Goal: Transaction & Acquisition: Subscribe to service/newsletter

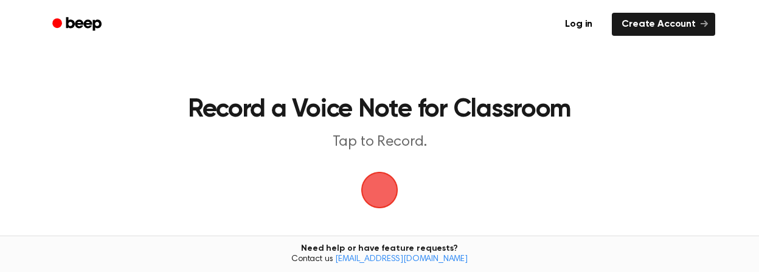
click at [380, 190] on span "button" at bounding box center [379, 190] width 34 height 34
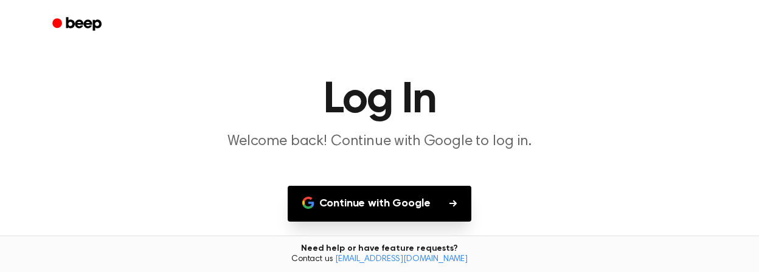
scroll to position [84, 0]
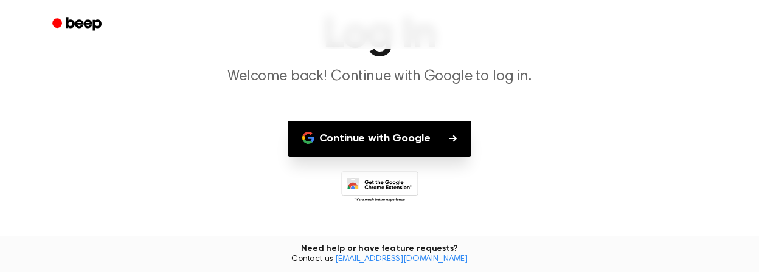
click at [426, 150] on button "Continue with Google" at bounding box center [380, 139] width 184 height 36
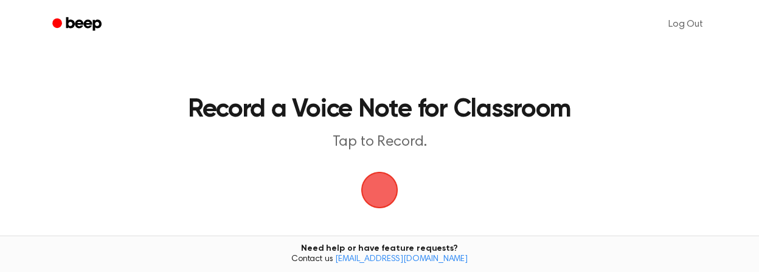
click at [379, 191] on span "button" at bounding box center [379, 190] width 34 height 34
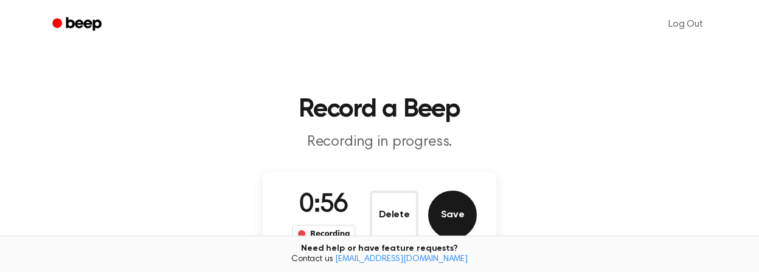
click at [463, 205] on button "Save" at bounding box center [452, 215] width 49 height 49
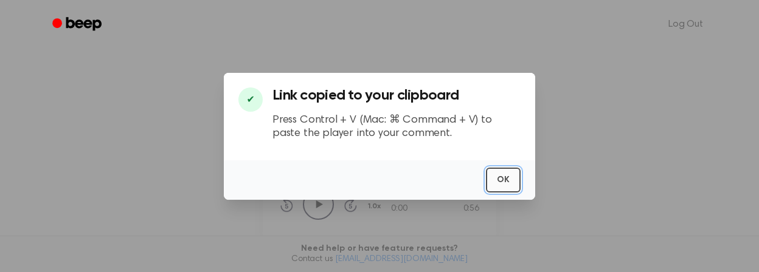
click at [506, 178] on button "OK" at bounding box center [503, 180] width 35 height 25
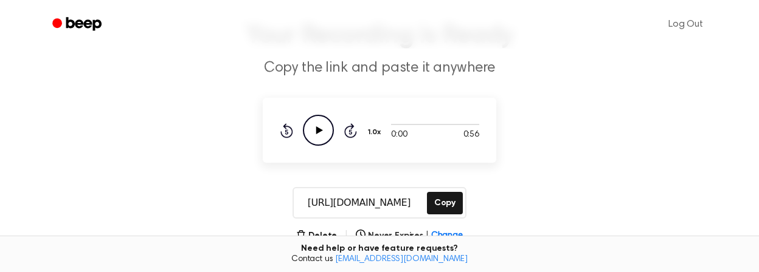
scroll to position [79, 0]
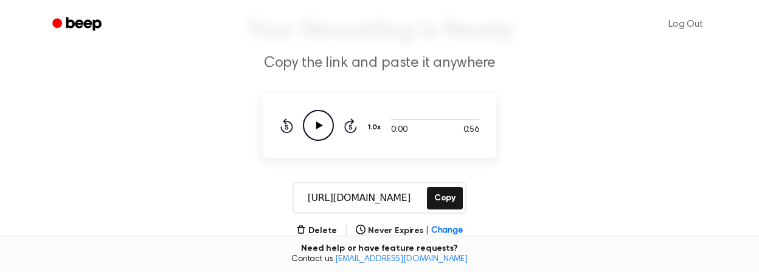
click at [377, 198] on input "https://beep.audio/qCqcOrQ" at bounding box center [359, 198] width 131 height 29
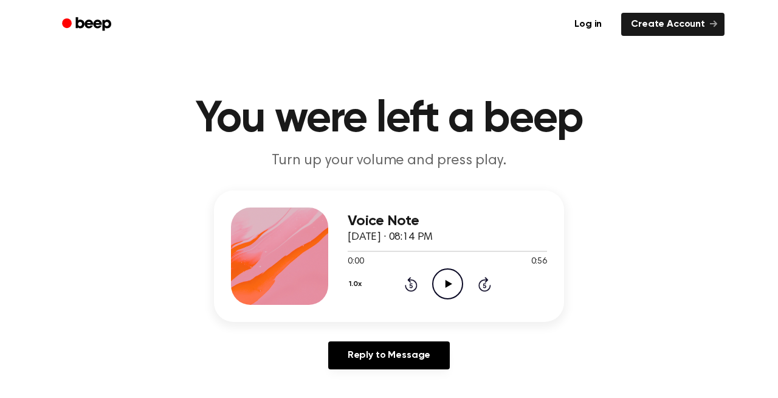
click at [452, 277] on icon "Play Audio" at bounding box center [447, 283] width 31 height 31
click at [602, 213] on div "Voice Note [DATE] · 08:14 PM 0:05 0:56 Your browser does not support the [objec…" at bounding box center [389, 284] width 749 height 189
click at [594, 24] on link "Log in" at bounding box center [589, 24] width 52 height 28
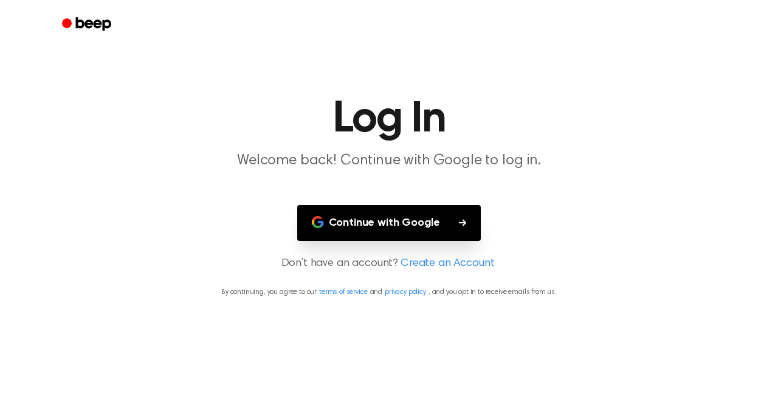
click at [443, 215] on button "Continue with Google" at bounding box center [389, 223] width 184 height 36
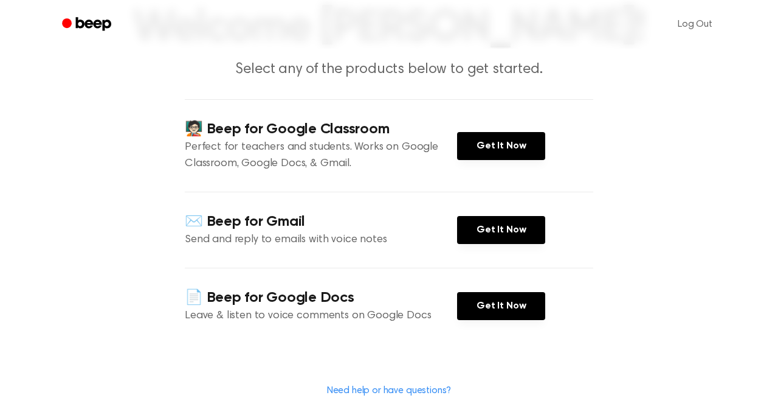
scroll to position [93, 0]
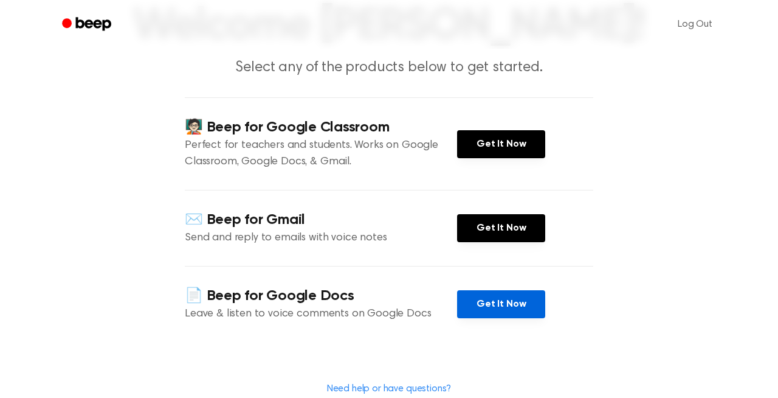
click at [489, 302] on link "Get It Now" at bounding box center [501, 304] width 88 height 28
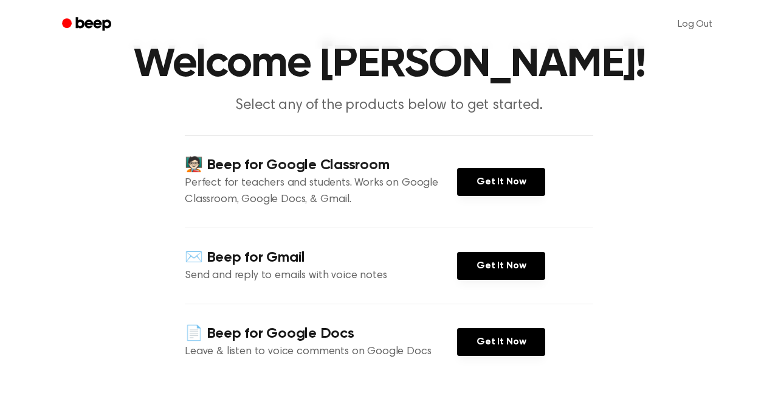
scroll to position [0, 0]
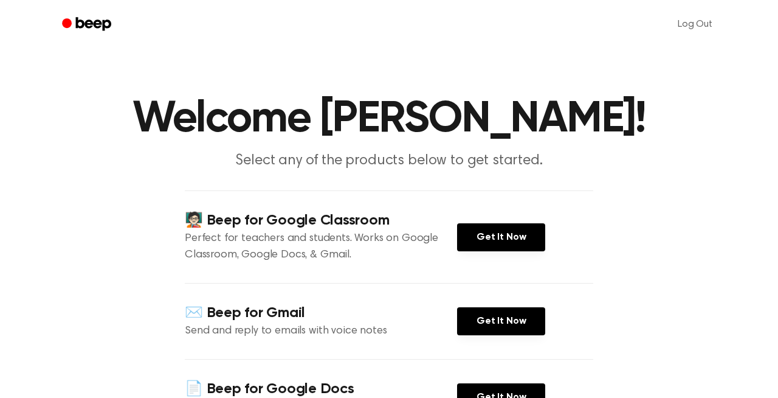
click at [89, 21] on icon "Beep" at bounding box center [93, 23] width 35 height 13
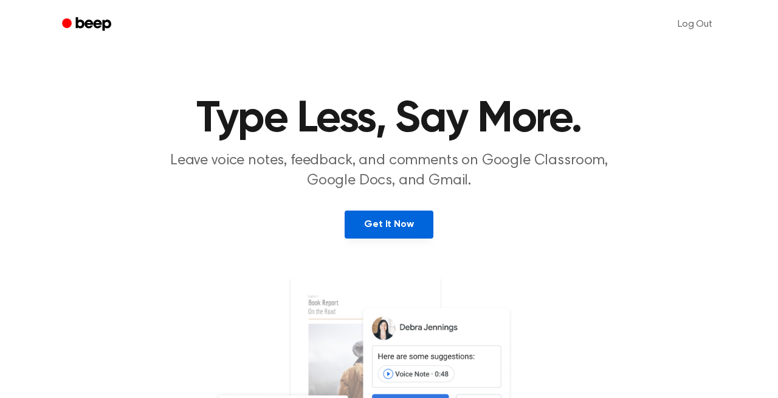
click at [389, 224] on link "Get It Now" at bounding box center [389, 224] width 88 height 28
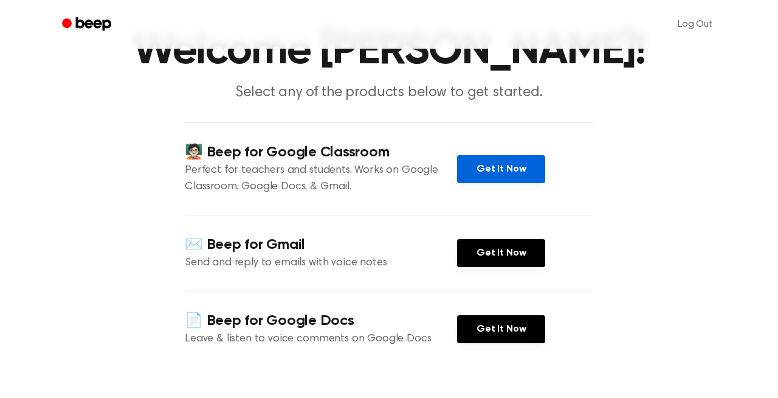
scroll to position [75, 0]
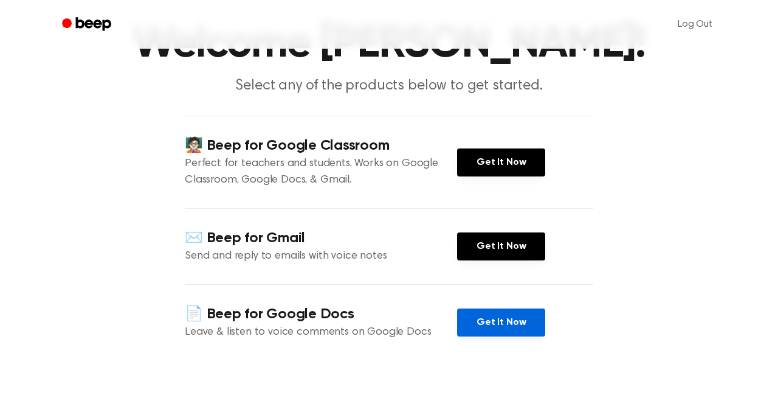
click at [480, 321] on link "Get It Now" at bounding box center [501, 322] width 88 height 28
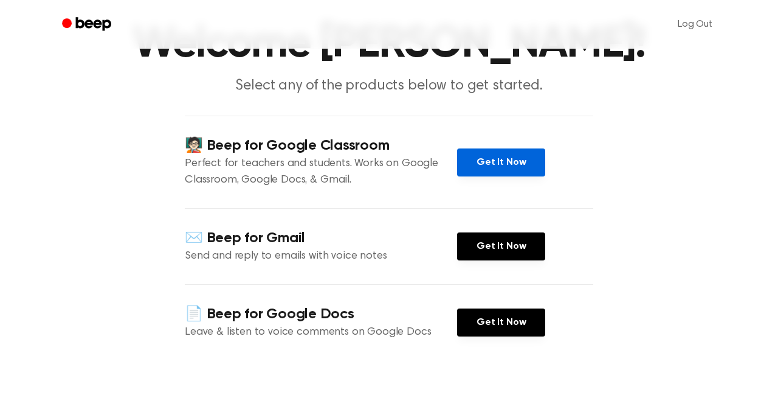
click at [514, 154] on link "Get It Now" at bounding box center [501, 162] width 88 height 28
